Goal: Task Accomplishment & Management: Manage account settings

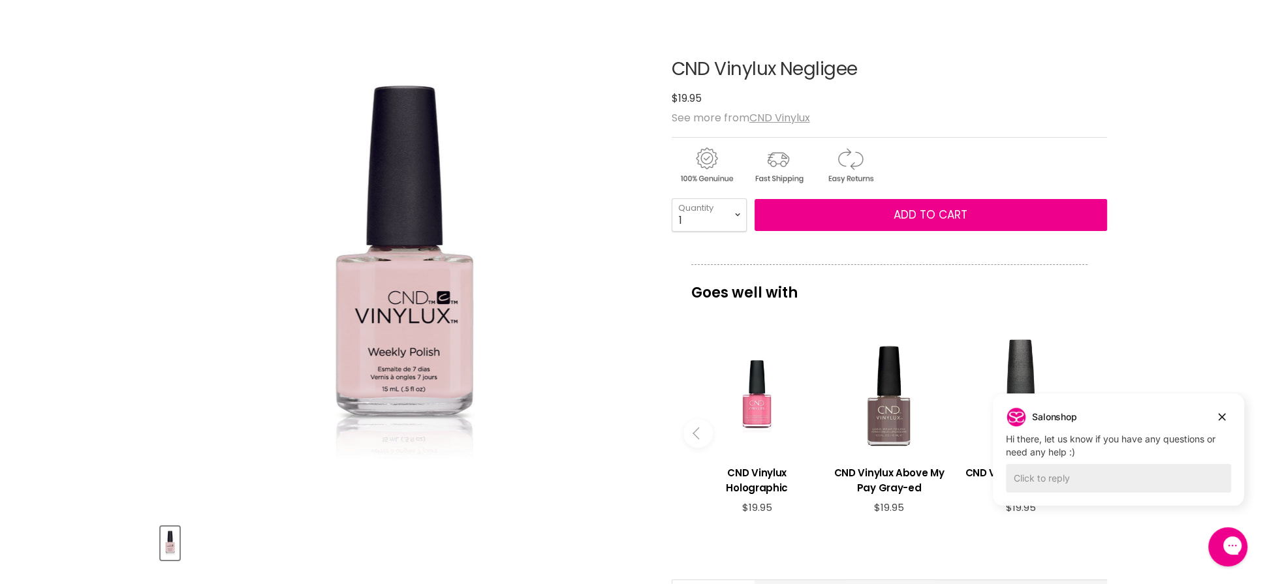
scroll to position [131, 0]
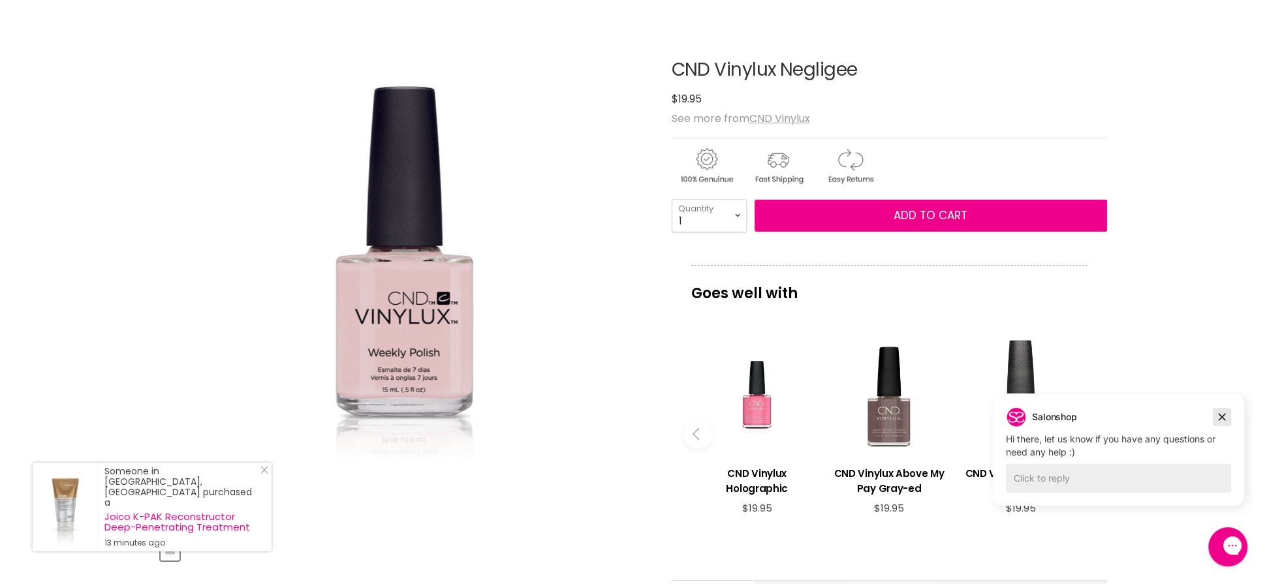
click at [1224, 415] on icon "Dismiss campaign" at bounding box center [1222, 417] width 7 height 7
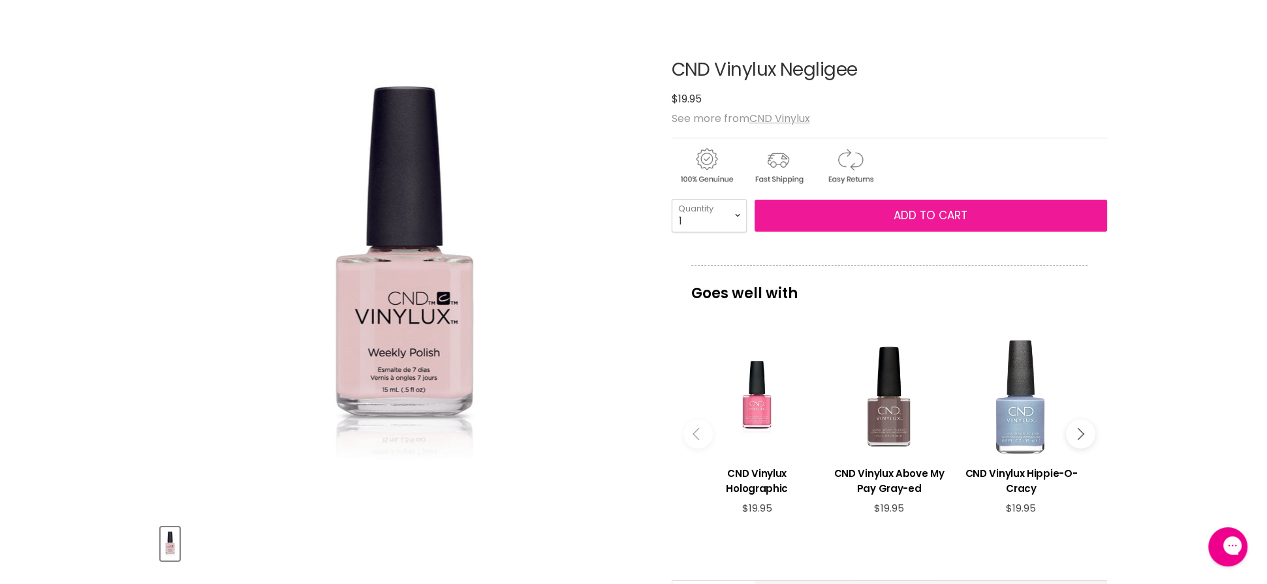
click at [908, 214] on span "Add to cart" at bounding box center [931, 216] width 74 height 16
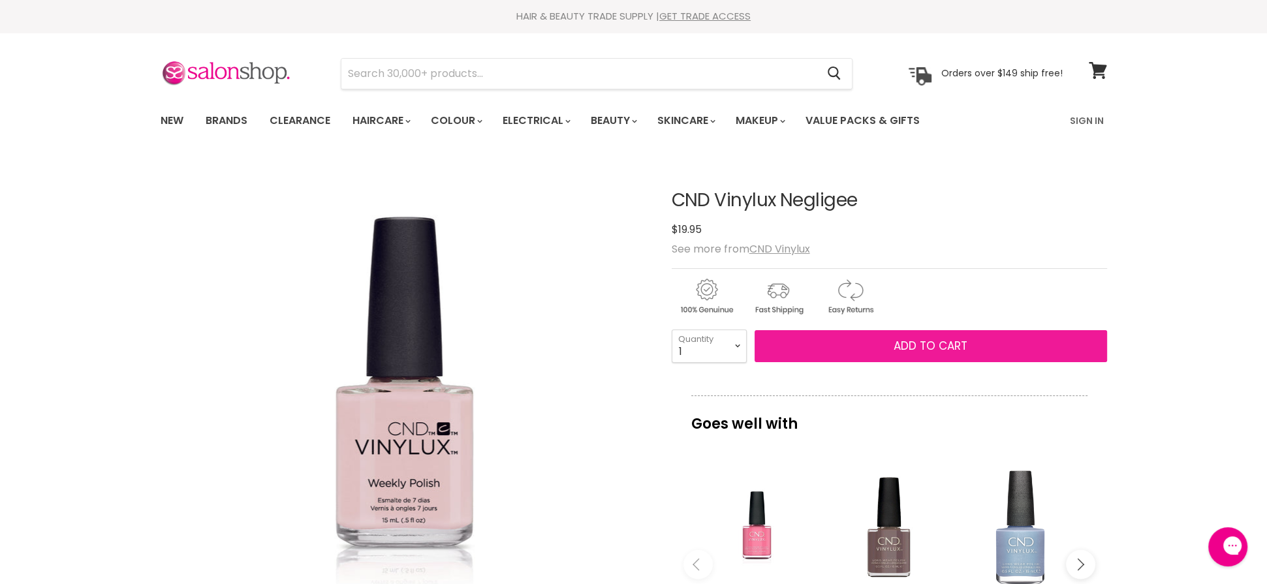
click at [953, 347] on span "Add to cart" at bounding box center [931, 346] width 74 height 16
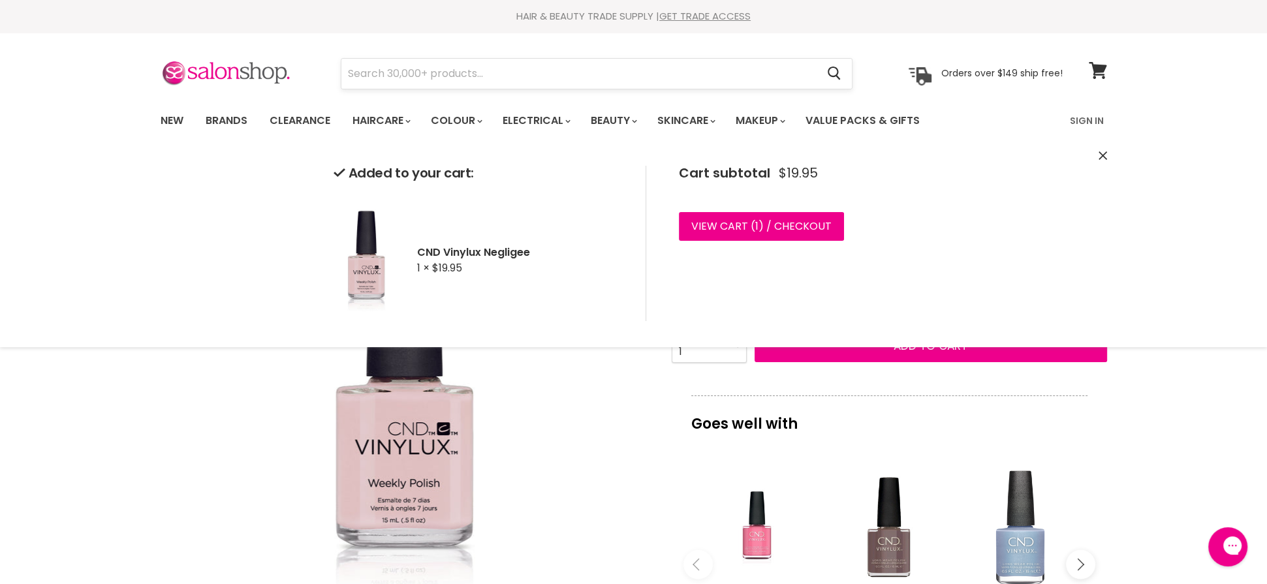
click at [522, 76] on input "Search" at bounding box center [580, 74] width 476 height 30
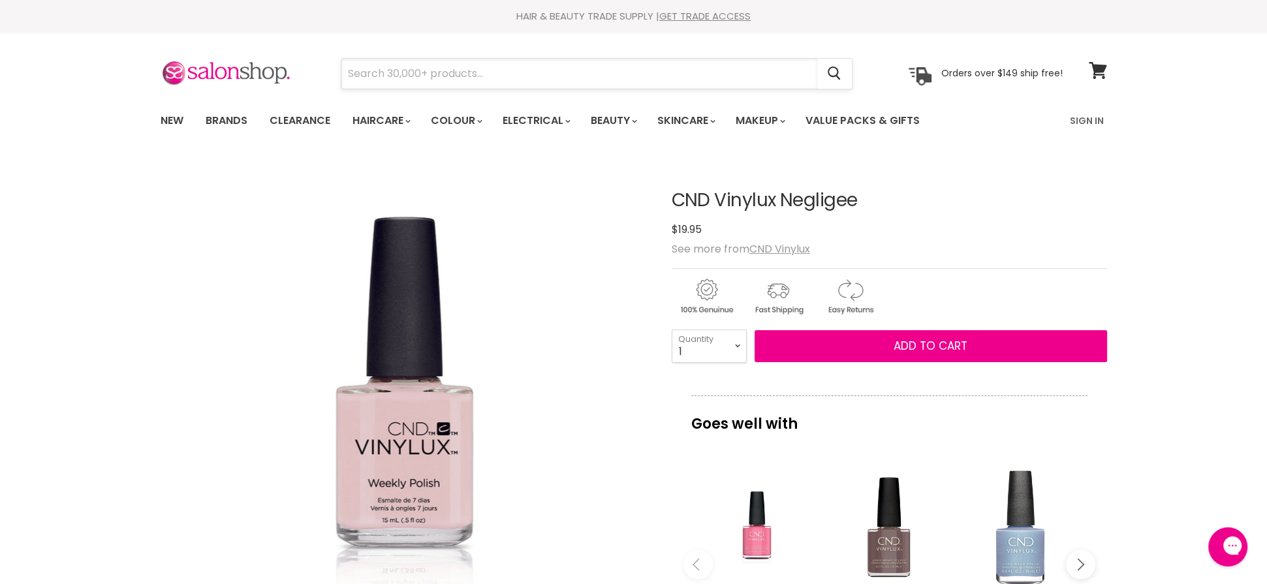
click at [522, 75] on input "Search" at bounding box center [580, 74] width 476 height 30
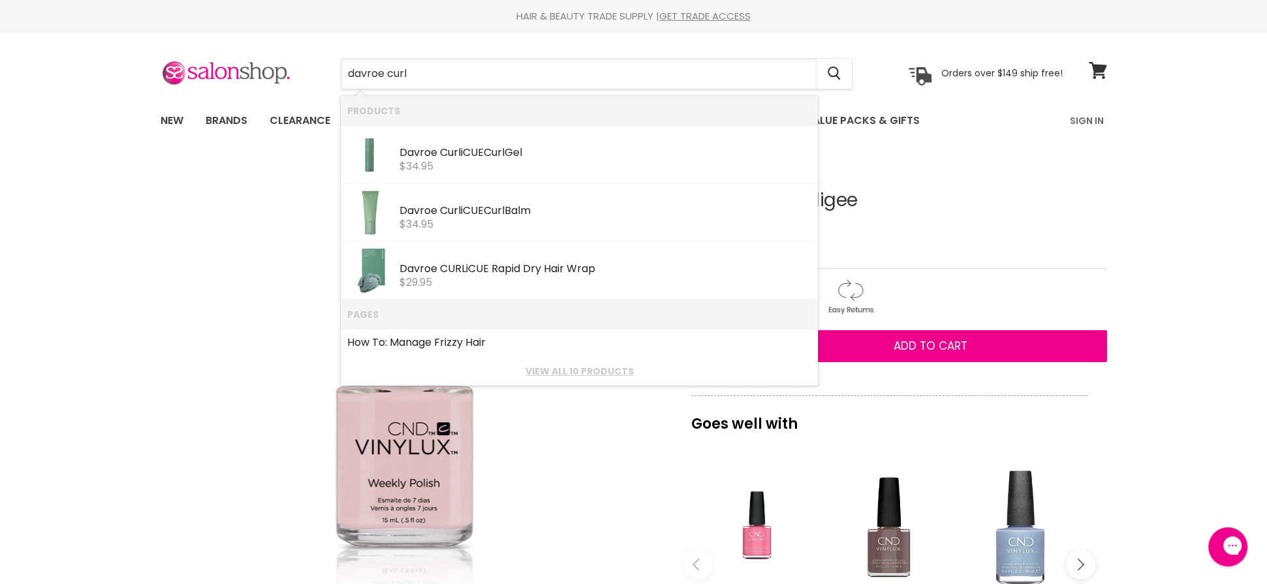
type input "davroe curli"
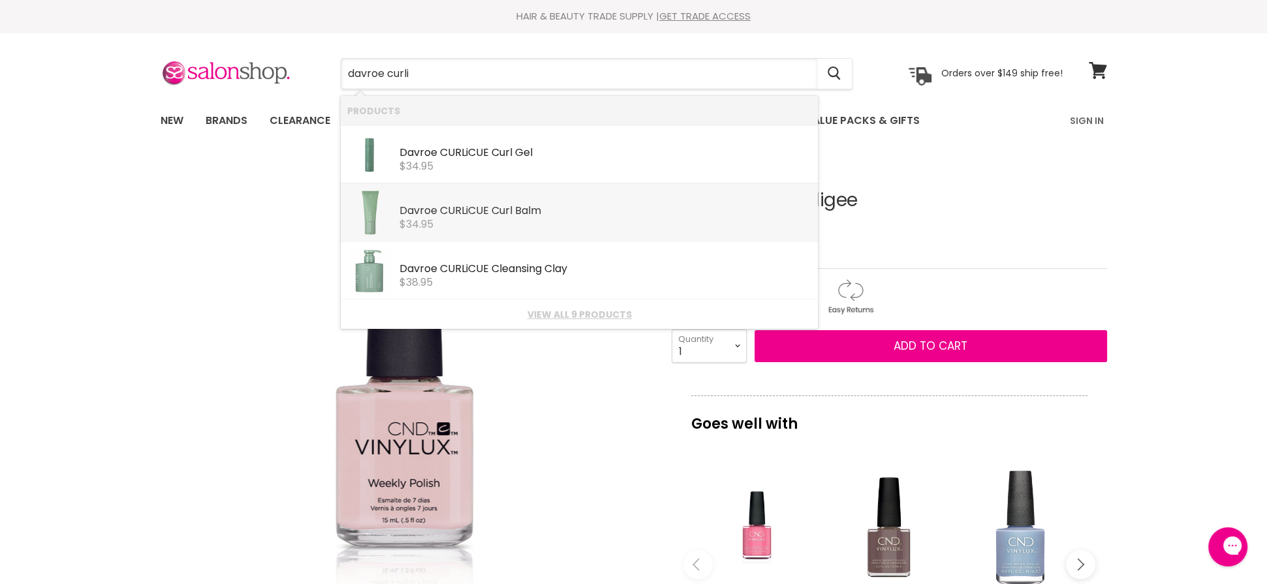
click at [507, 206] on div "Davroe CURLi CUE Curl Balm" at bounding box center [606, 212] width 412 height 14
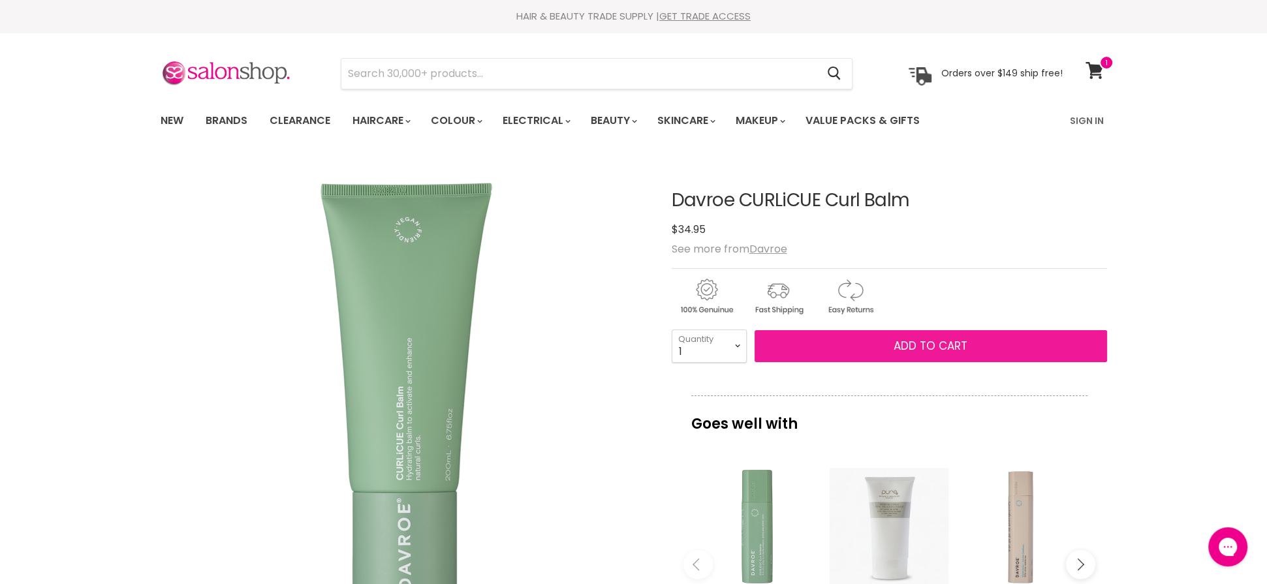
click at [938, 343] on span "Add to cart" at bounding box center [931, 346] width 74 height 16
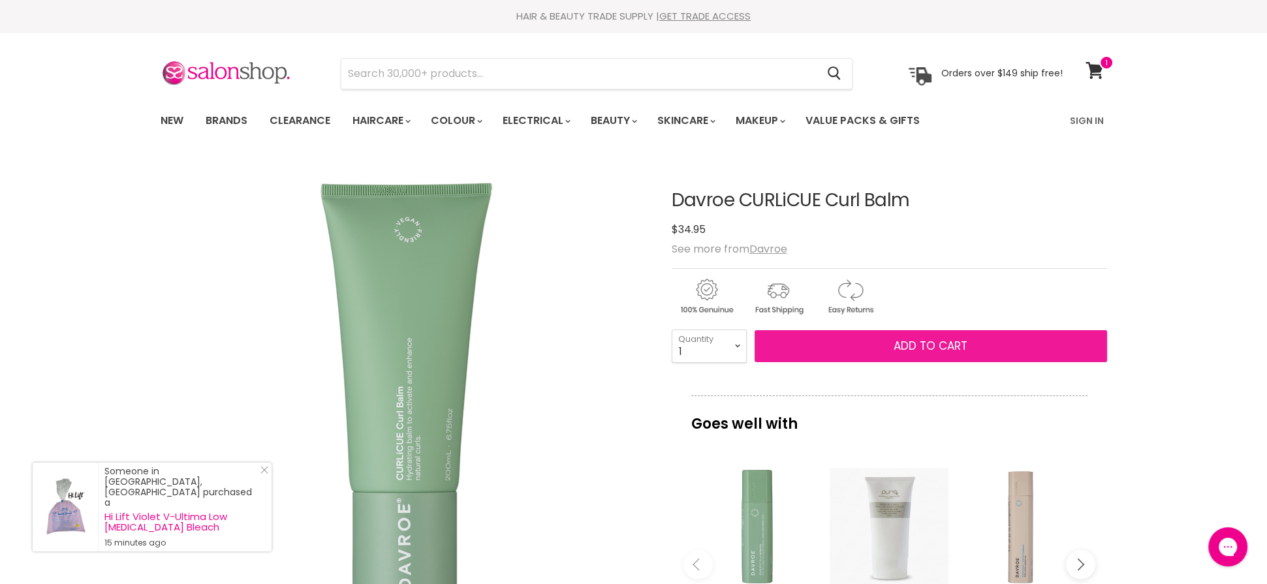
click at [940, 343] on span "Add to cart" at bounding box center [931, 346] width 74 height 16
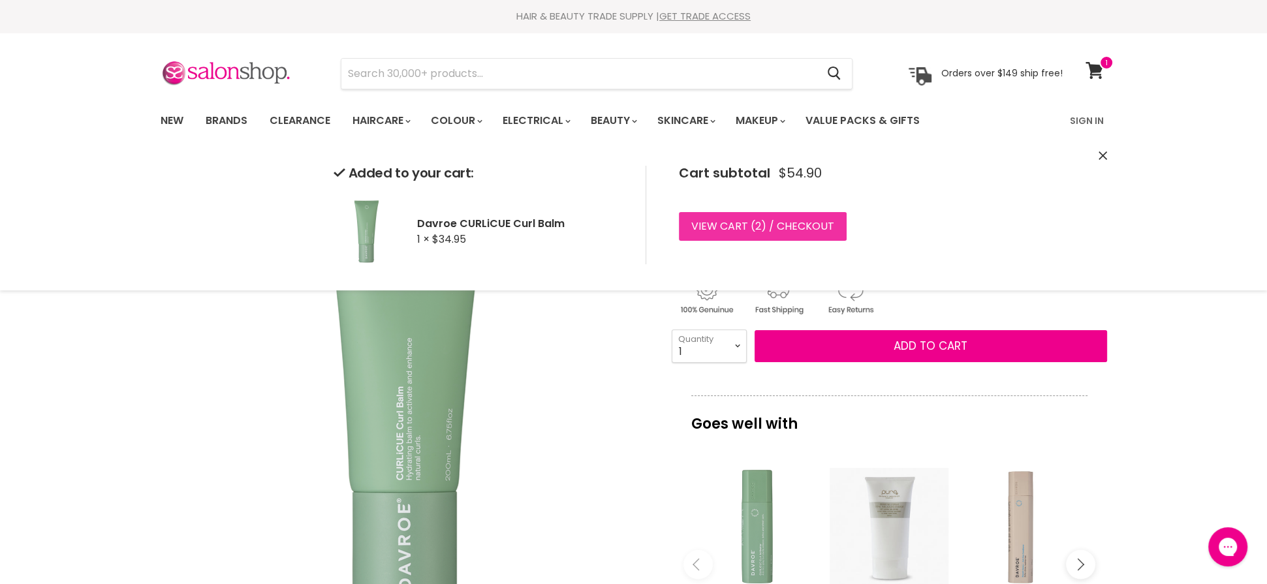
click at [756, 223] on span "2" at bounding box center [759, 226] width 6 height 15
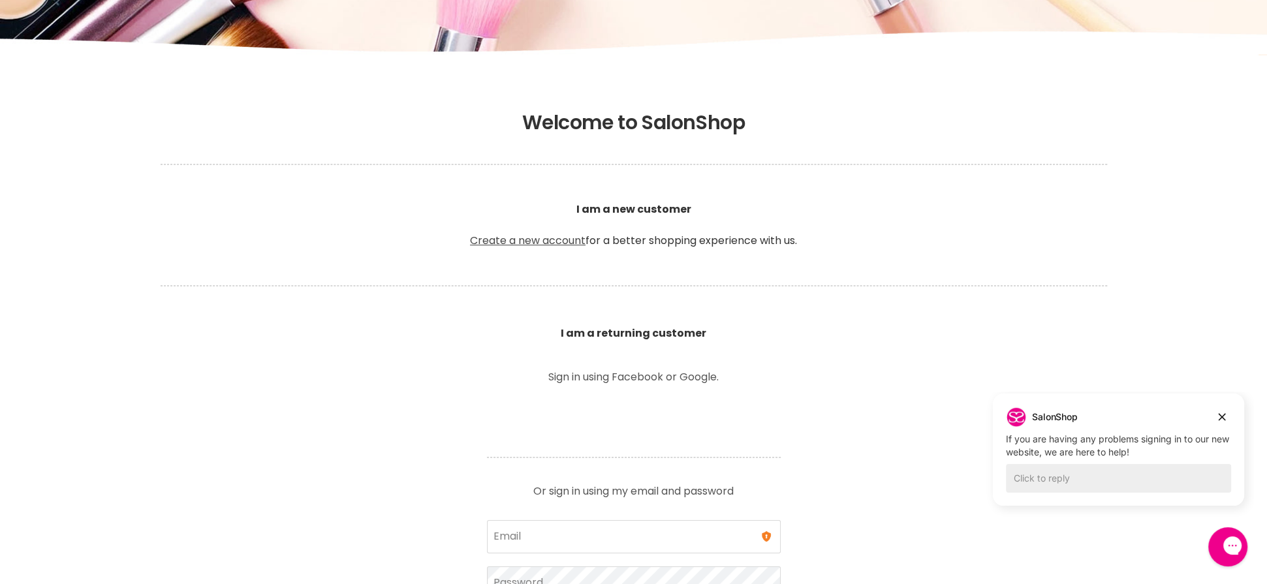
click at [498, 242] on link "Create a new account" at bounding box center [528, 240] width 116 height 15
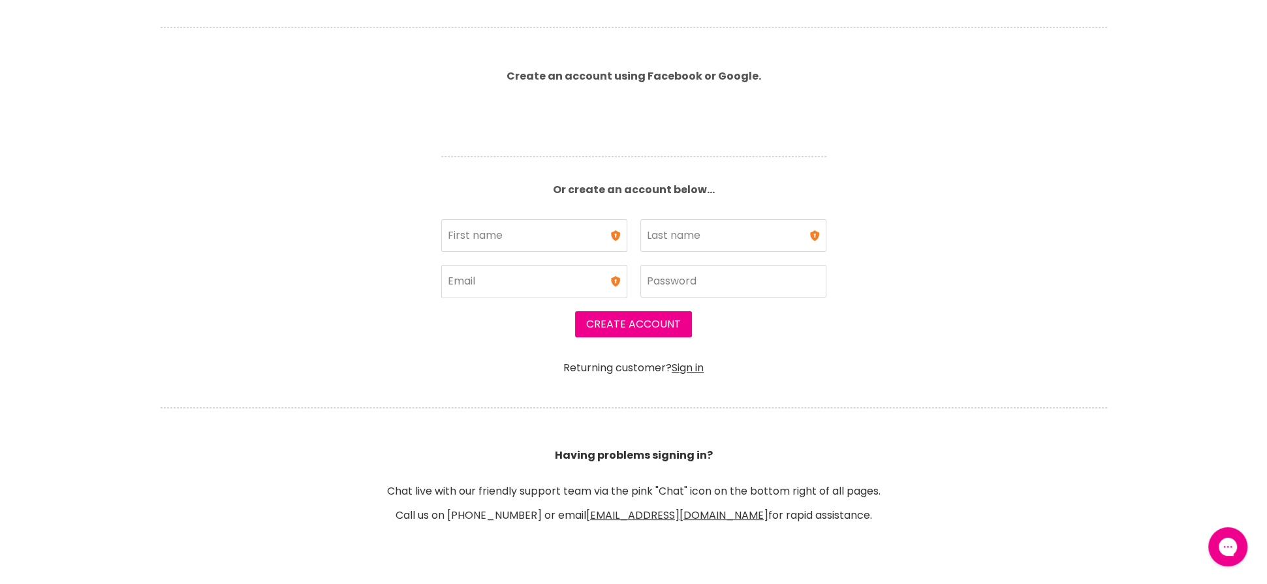
scroll to position [325, 0]
type input "[GEOGRAPHIC_DATA]"
type input "Mingon"
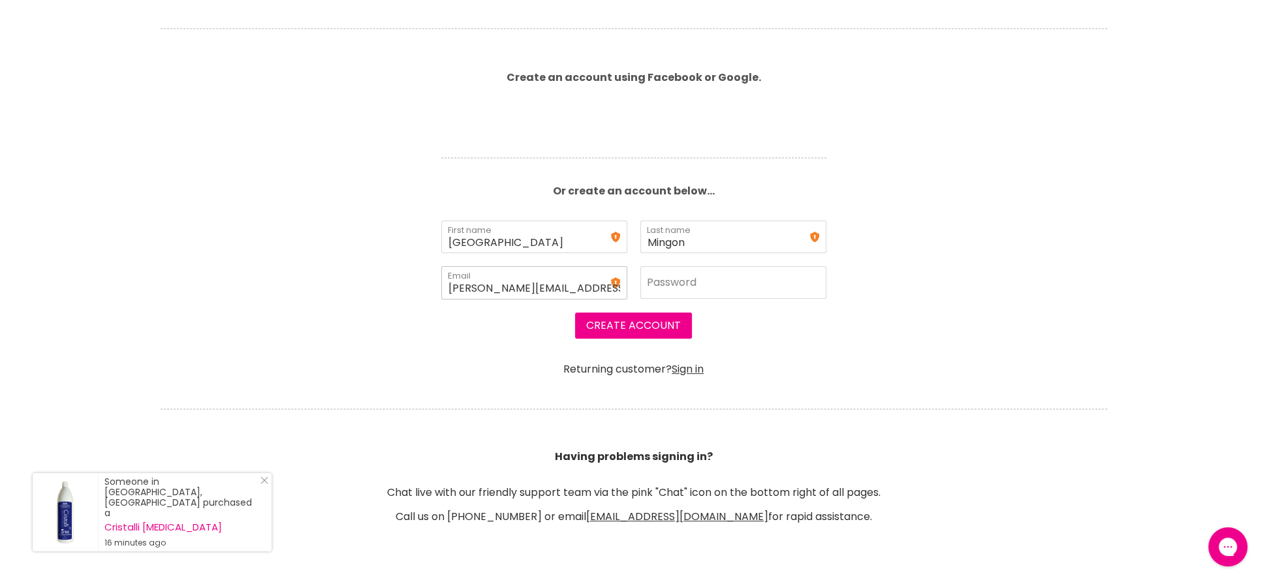
type input "[PERSON_NAME][EMAIL_ADDRESS][DOMAIN_NAME]"
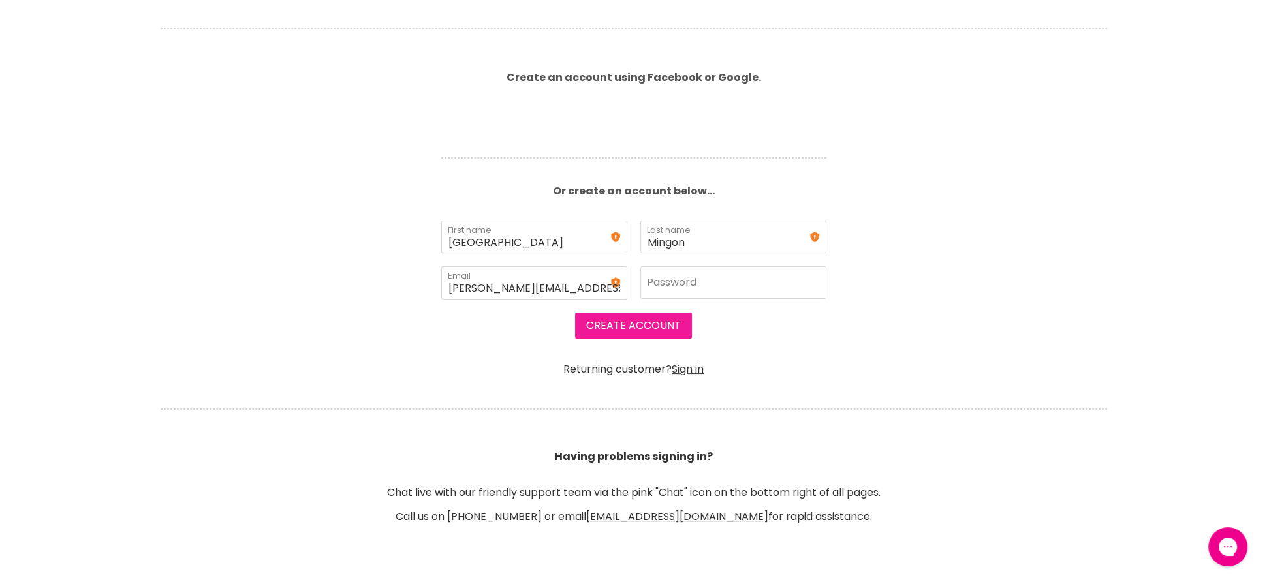
click at [643, 319] on button "Create Account" at bounding box center [633, 326] width 117 height 26
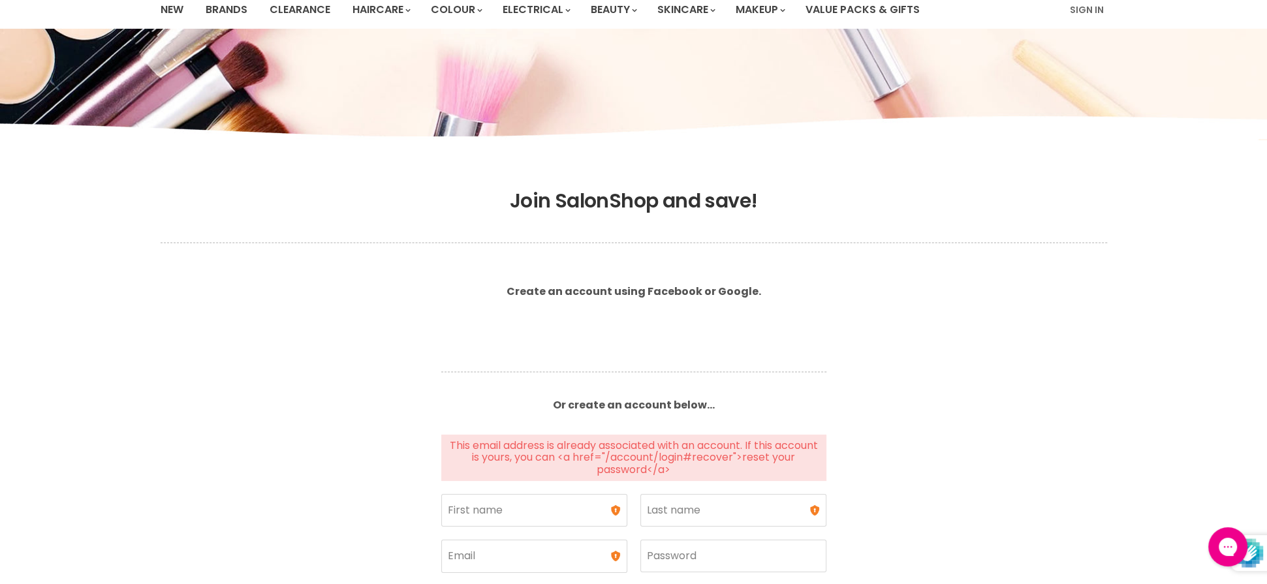
scroll to position [280, 0]
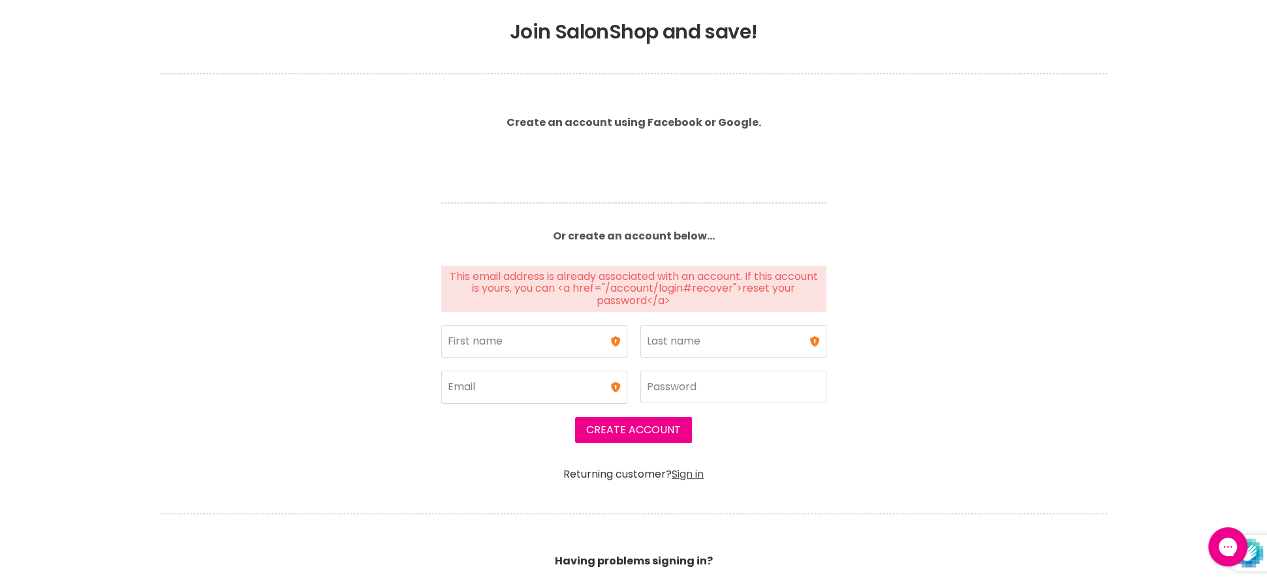
click at [689, 473] on link "Sign in" at bounding box center [688, 474] width 32 height 15
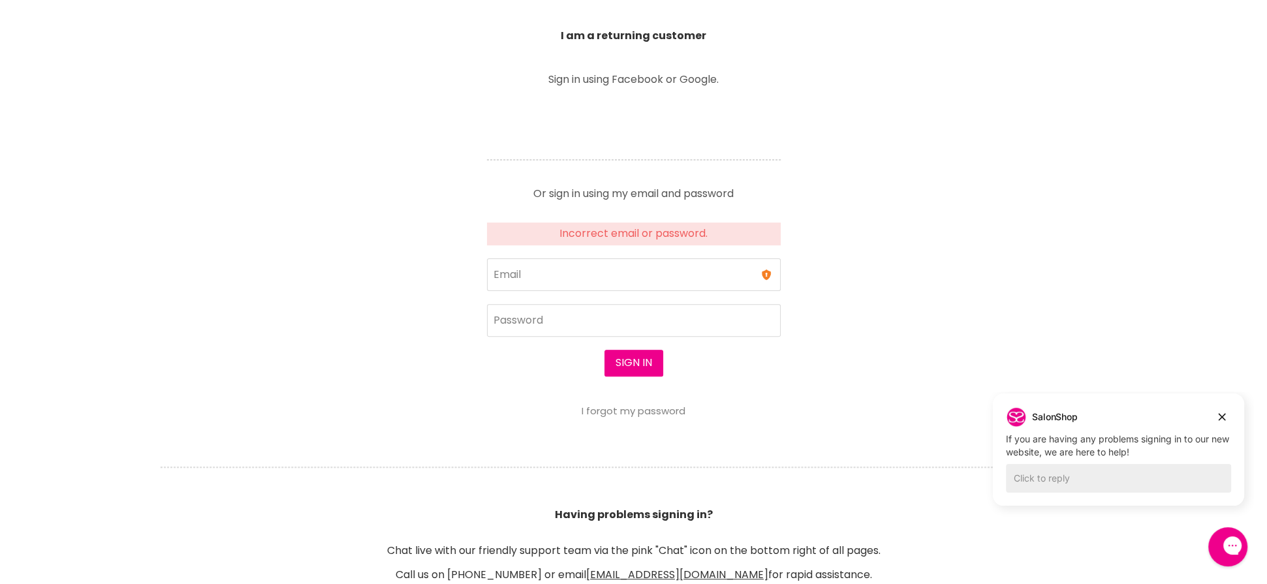
scroll to position [522, 0]
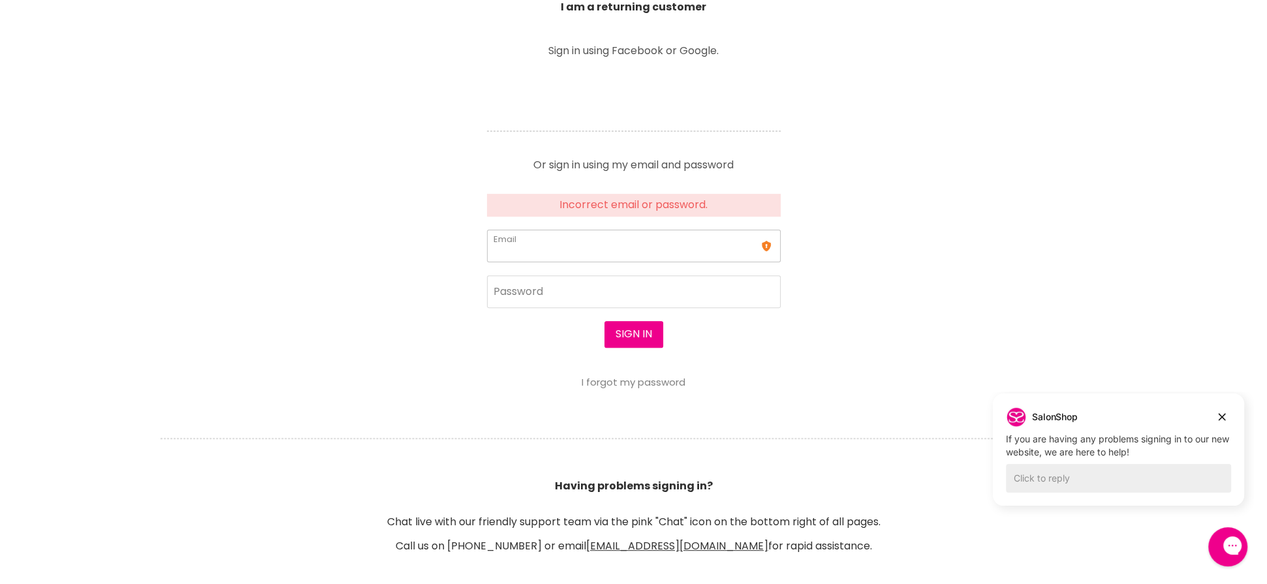
click at [567, 240] on input "Email" at bounding box center [634, 246] width 294 height 33
type input "[PERSON_NAME][EMAIL_ADDRESS][DOMAIN_NAME]"
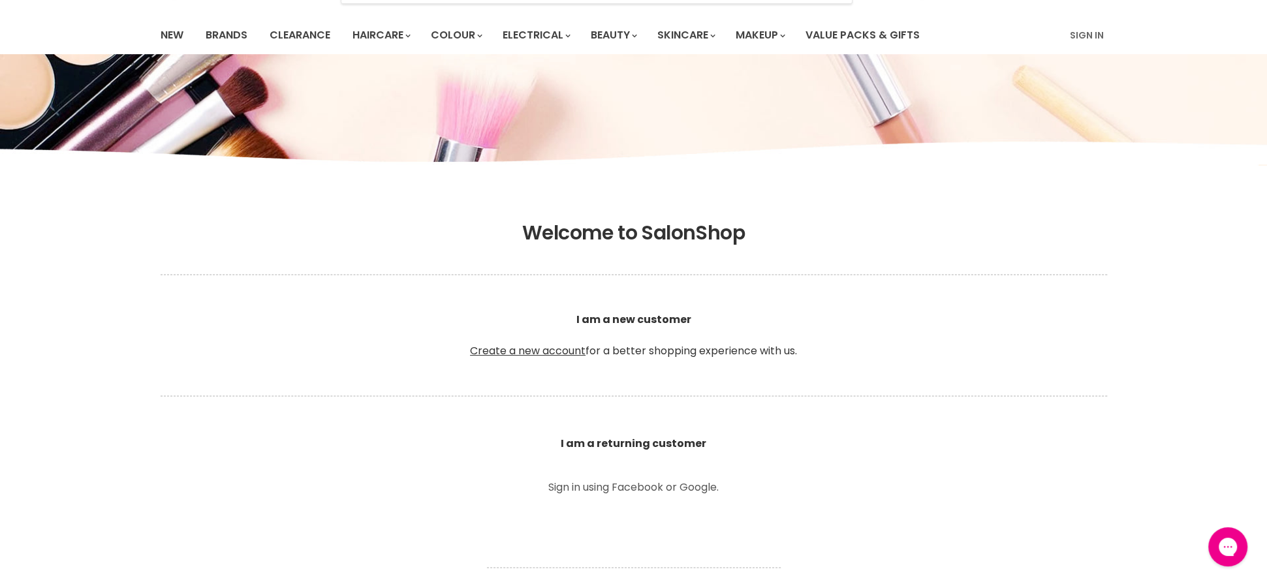
scroll to position [327, 0]
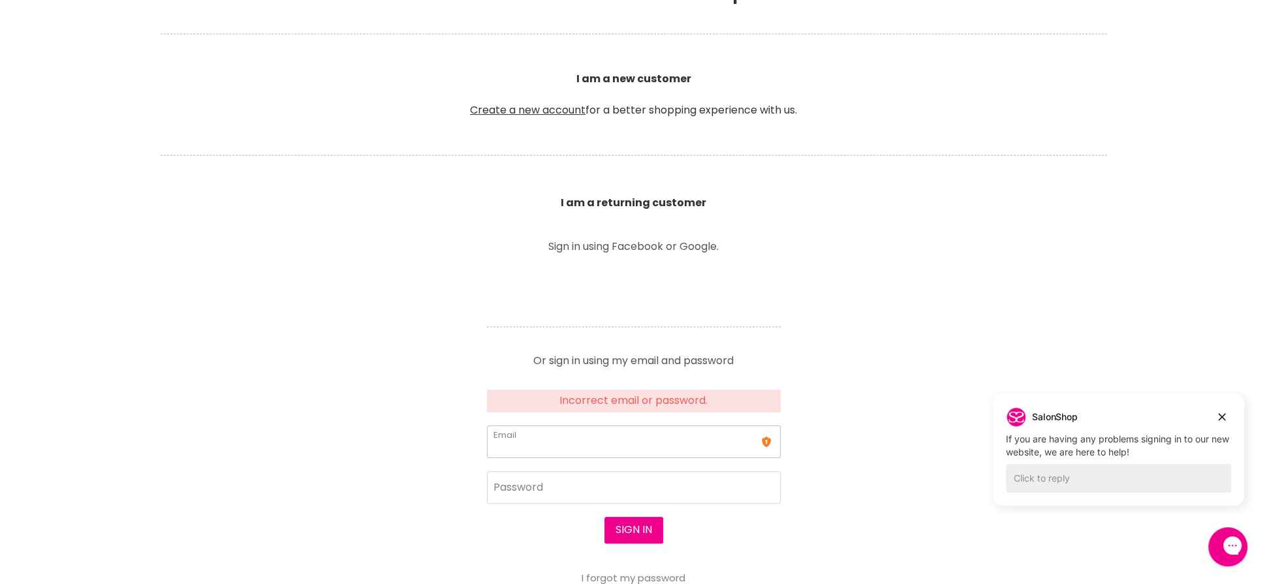
click at [599, 434] on input "Email" at bounding box center [634, 442] width 294 height 33
type input "[PERSON_NAME][EMAIL_ADDRESS][DOMAIN_NAME]"
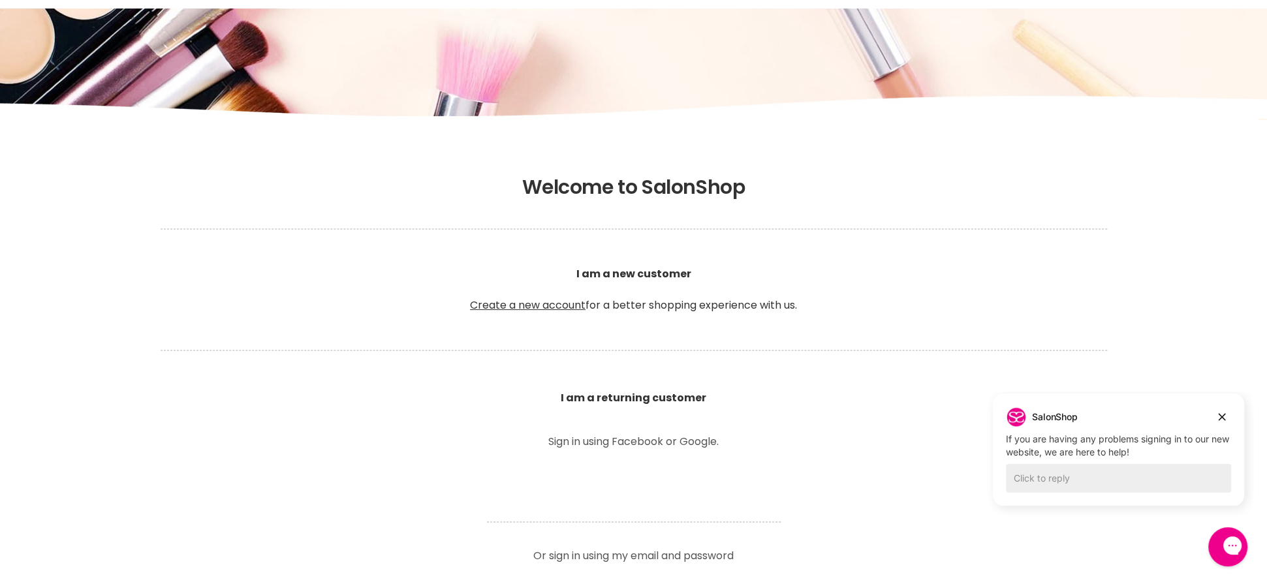
scroll to position [327, 0]
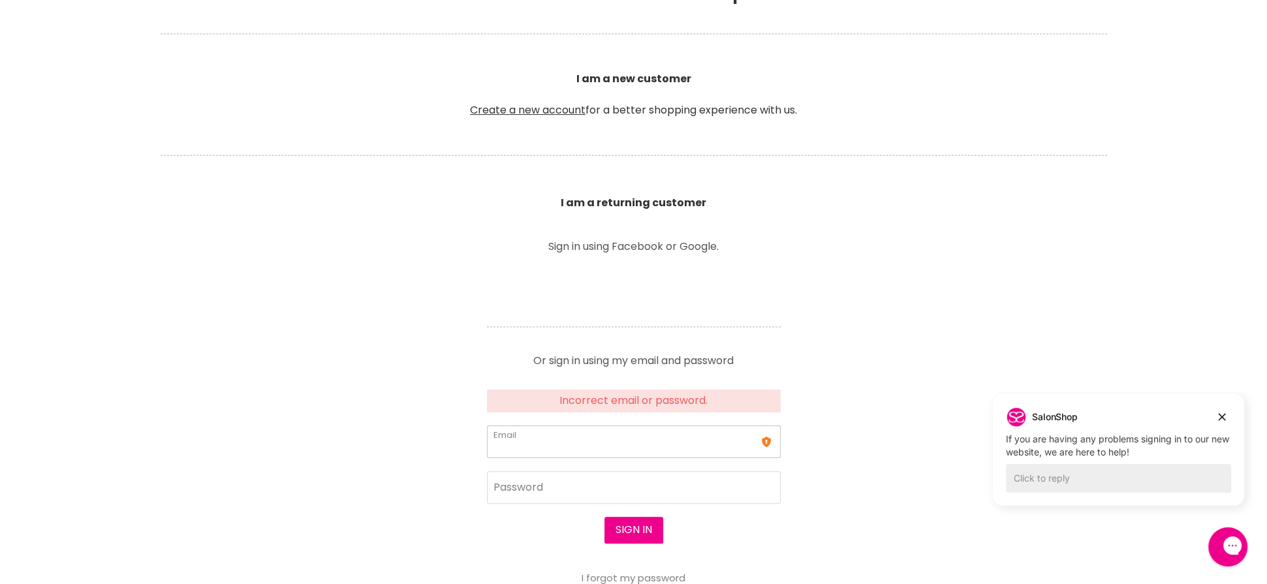
click at [556, 442] on input "Email" at bounding box center [634, 442] width 294 height 33
type input "[PERSON_NAME][EMAIL_ADDRESS][DOMAIN_NAME]"
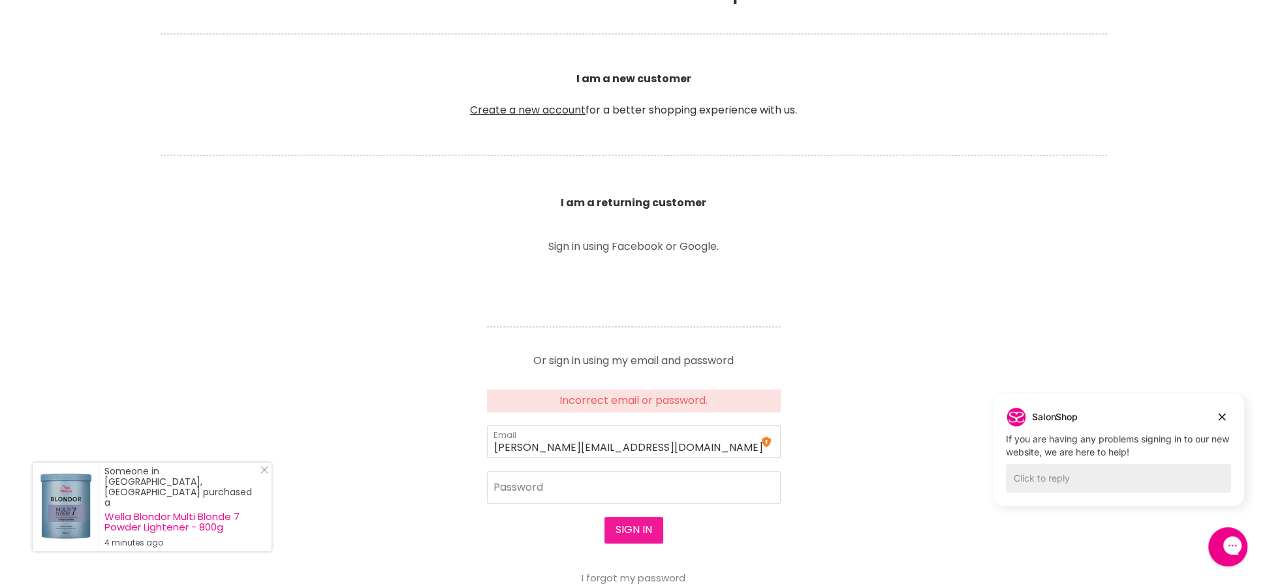
click at [631, 523] on button "Sign in" at bounding box center [634, 530] width 59 height 26
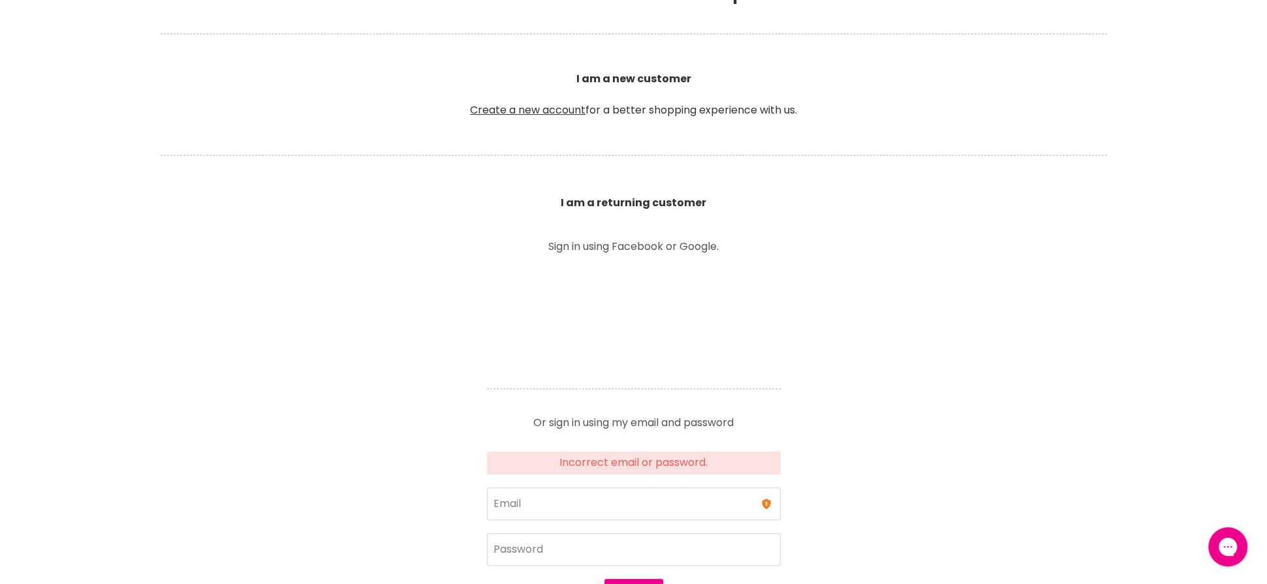
click at [573, 504] on form "Incorrect email or password. Email Password Sign in I forgot my password" at bounding box center [634, 549] width 294 height 194
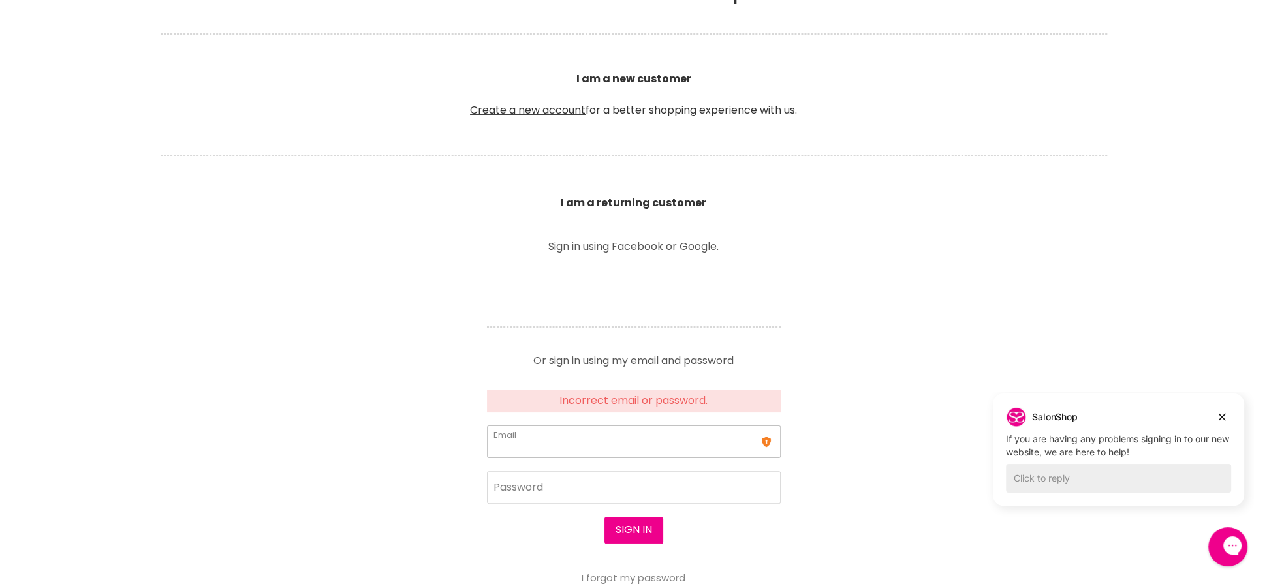
click at [561, 441] on input "Email" at bounding box center [634, 442] width 294 height 33
type input "[PERSON_NAME][EMAIL_ADDRESS][DOMAIN_NAME]"
click at [638, 530] on button "Sign in" at bounding box center [634, 530] width 59 height 26
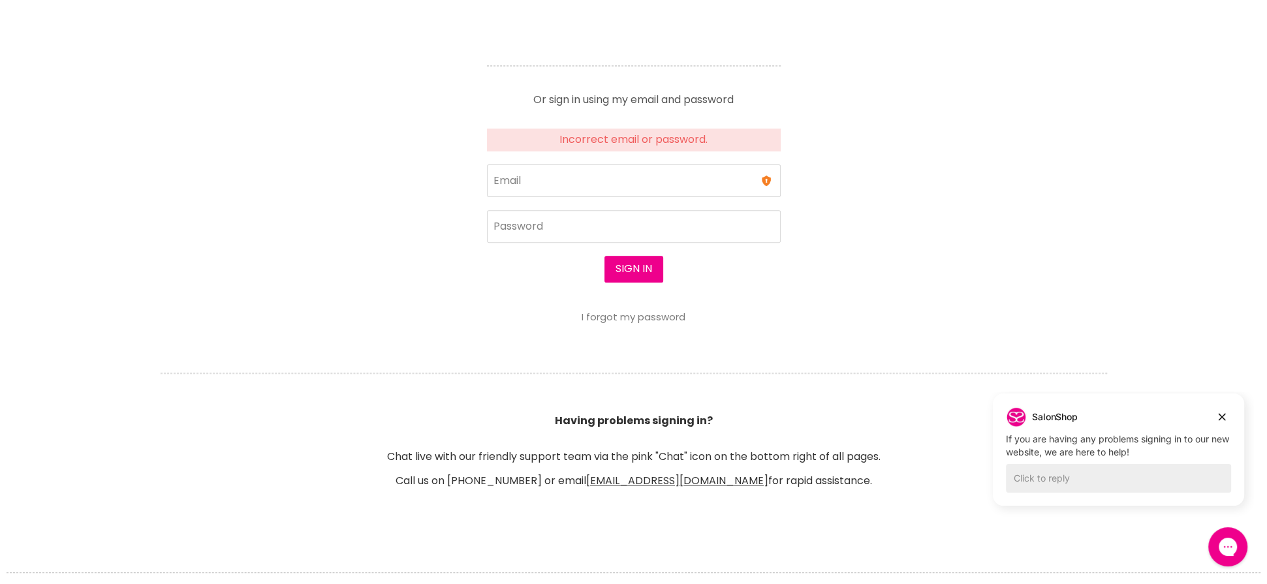
click at [633, 313] on link "I forgot my password" at bounding box center [634, 317] width 104 height 14
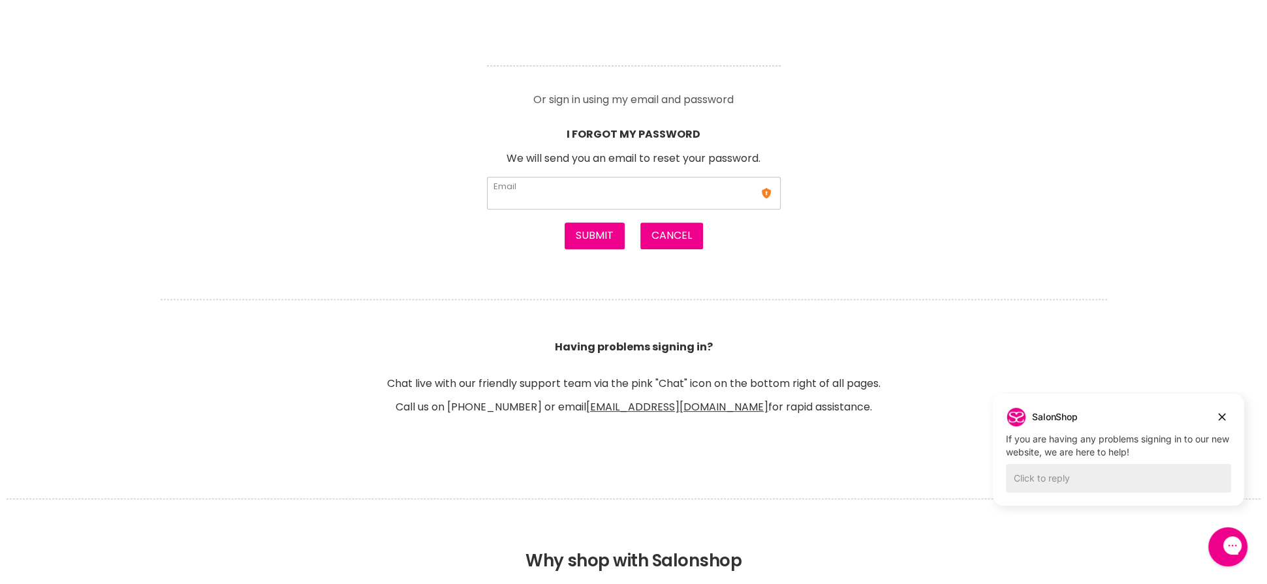
click at [624, 191] on input "Email" at bounding box center [634, 193] width 294 height 33
type input "[PERSON_NAME][EMAIL_ADDRESS][DOMAIN_NAME]"
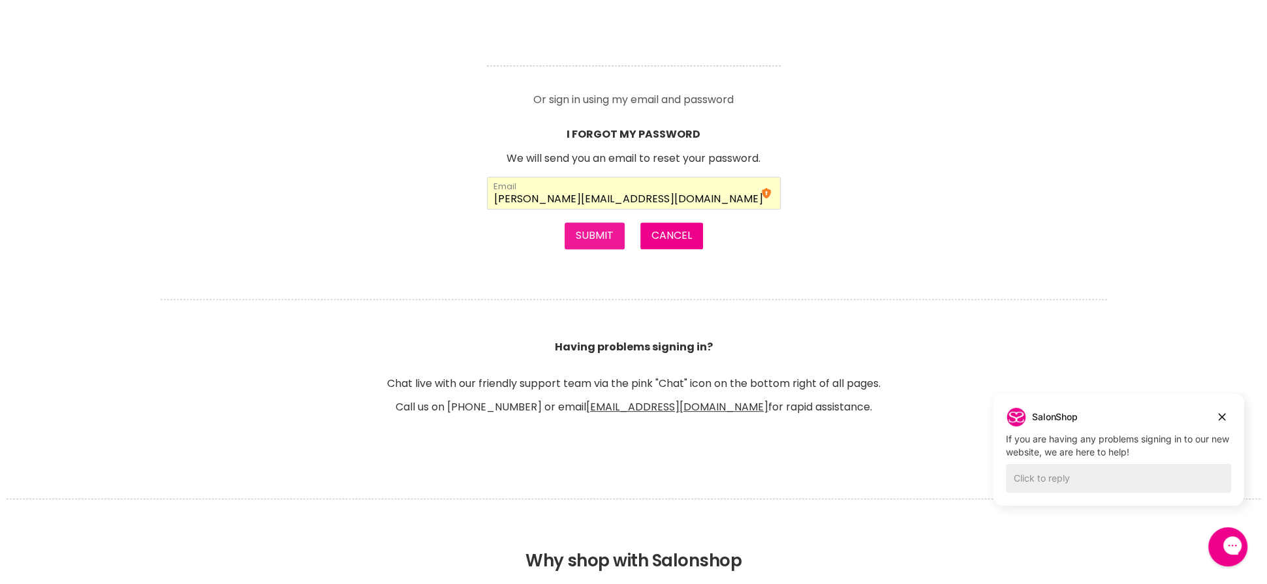
click at [584, 230] on button "Submit" at bounding box center [595, 236] width 60 height 26
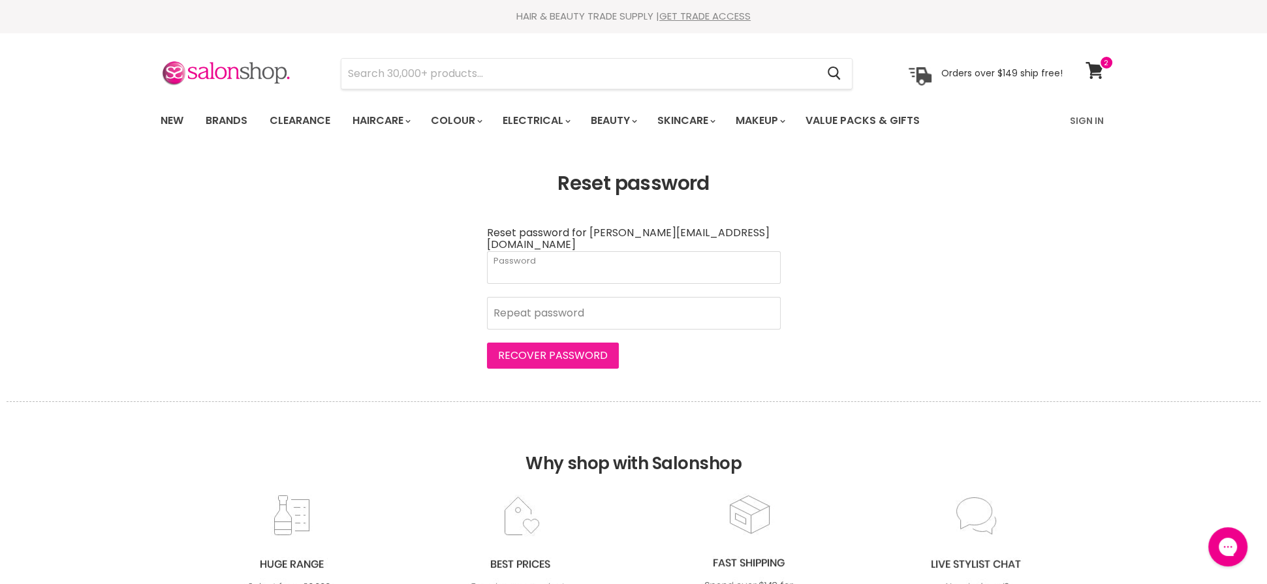
click at [520, 343] on button "Recover password" at bounding box center [553, 356] width 132 height 26
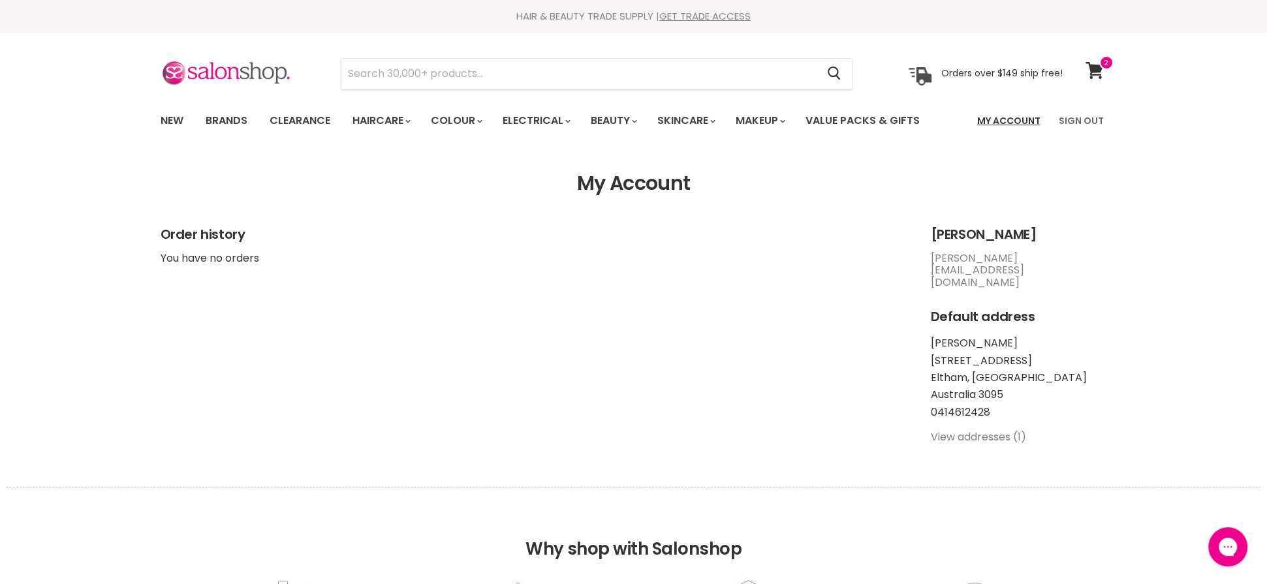
click at [1008, 120] on link "My Account" at bounding box center [1009, 120] width 79 height 27
click at [1092, 65] on icon at bounding box center [1095, 70] width 18 height 17
